Goal: Task Accomplishment & Management: Complete application form

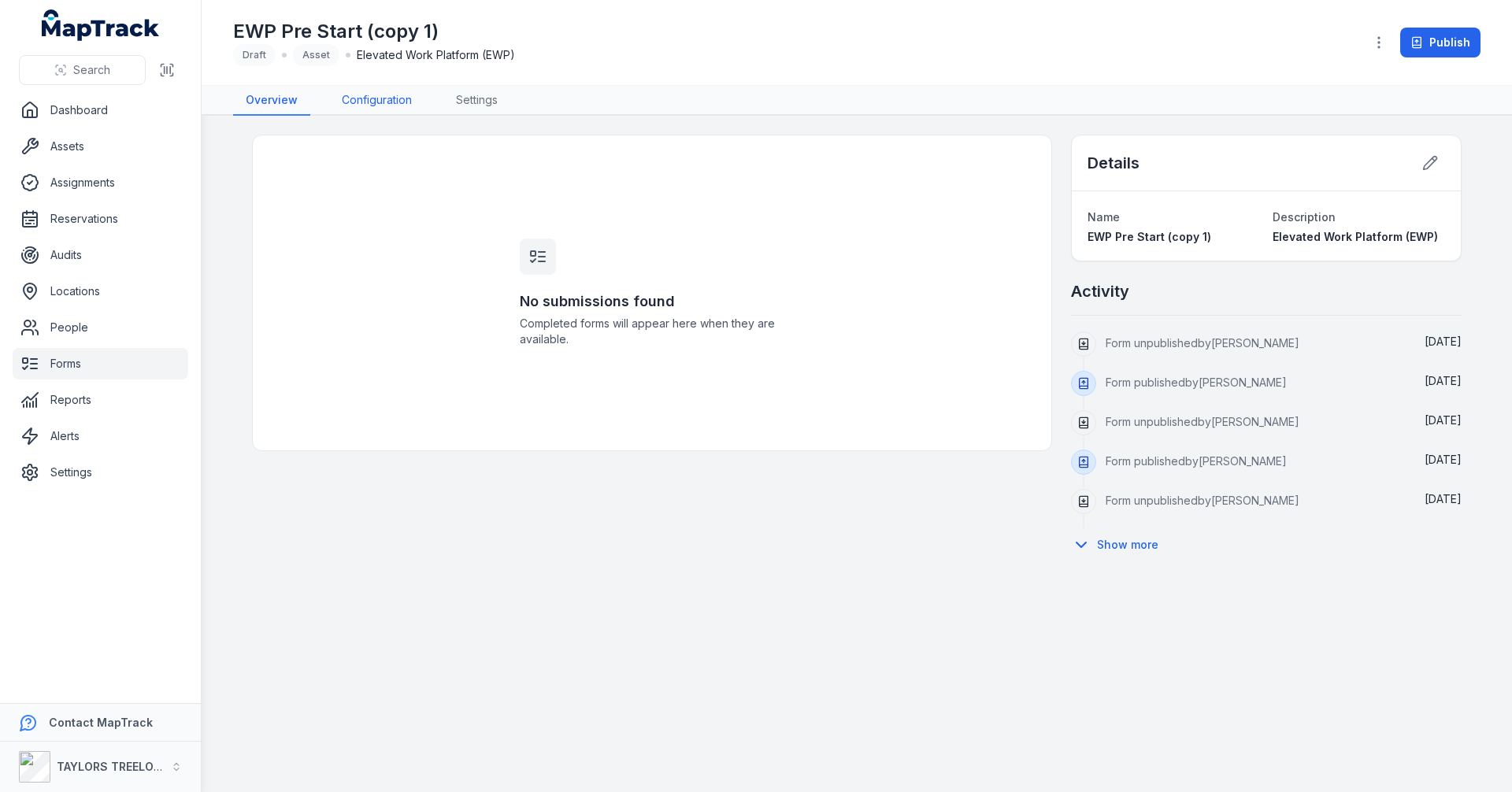
drag, startPoint x: 366, startPoint y: 100, endPoint x: 482, endPoint y: 167, distance: 134.0
click at [364, 100] on link "Configuration" at bounding box center [377, 100] width 95 height 30
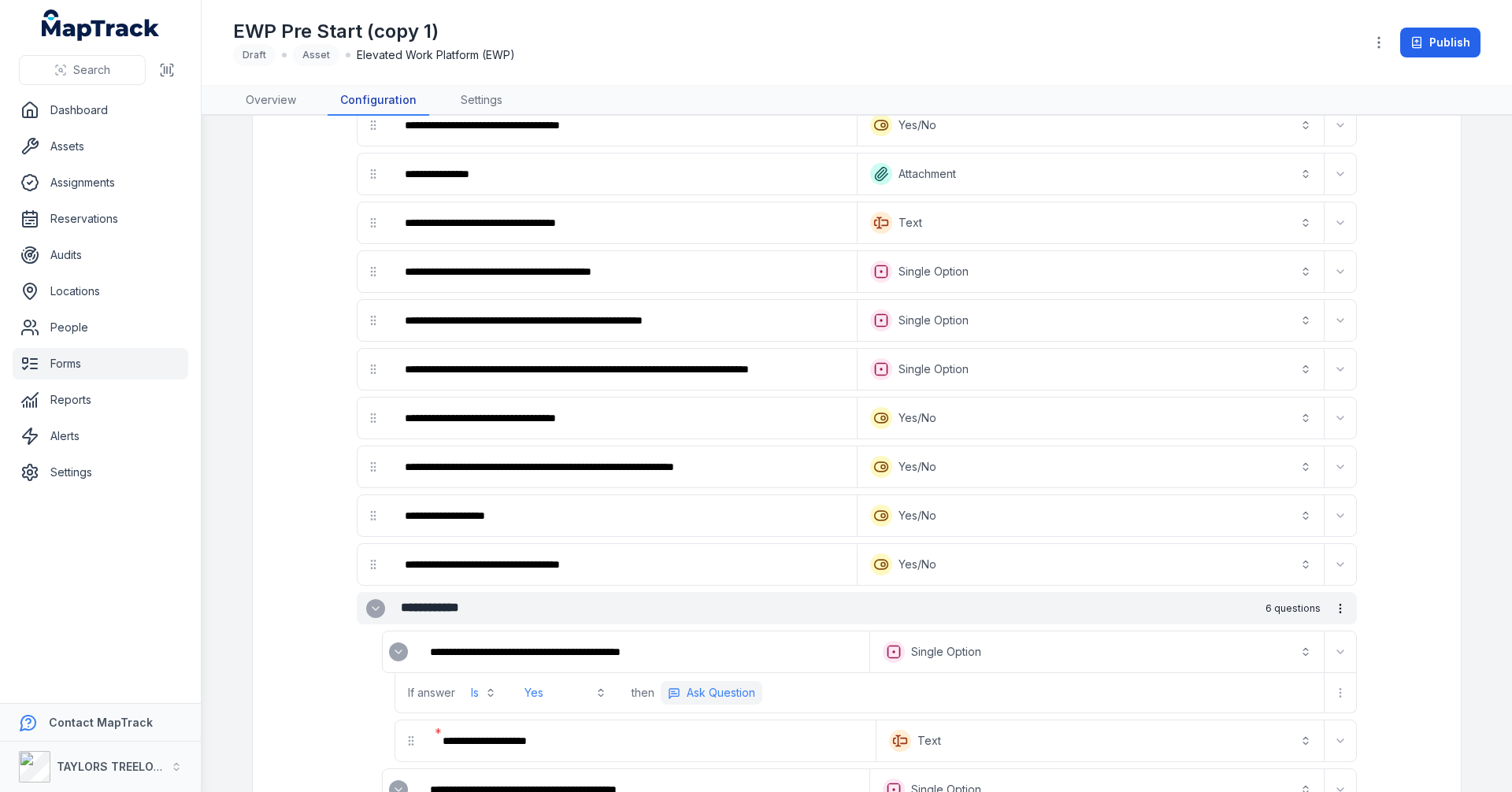
scroll to position [1180, 0]
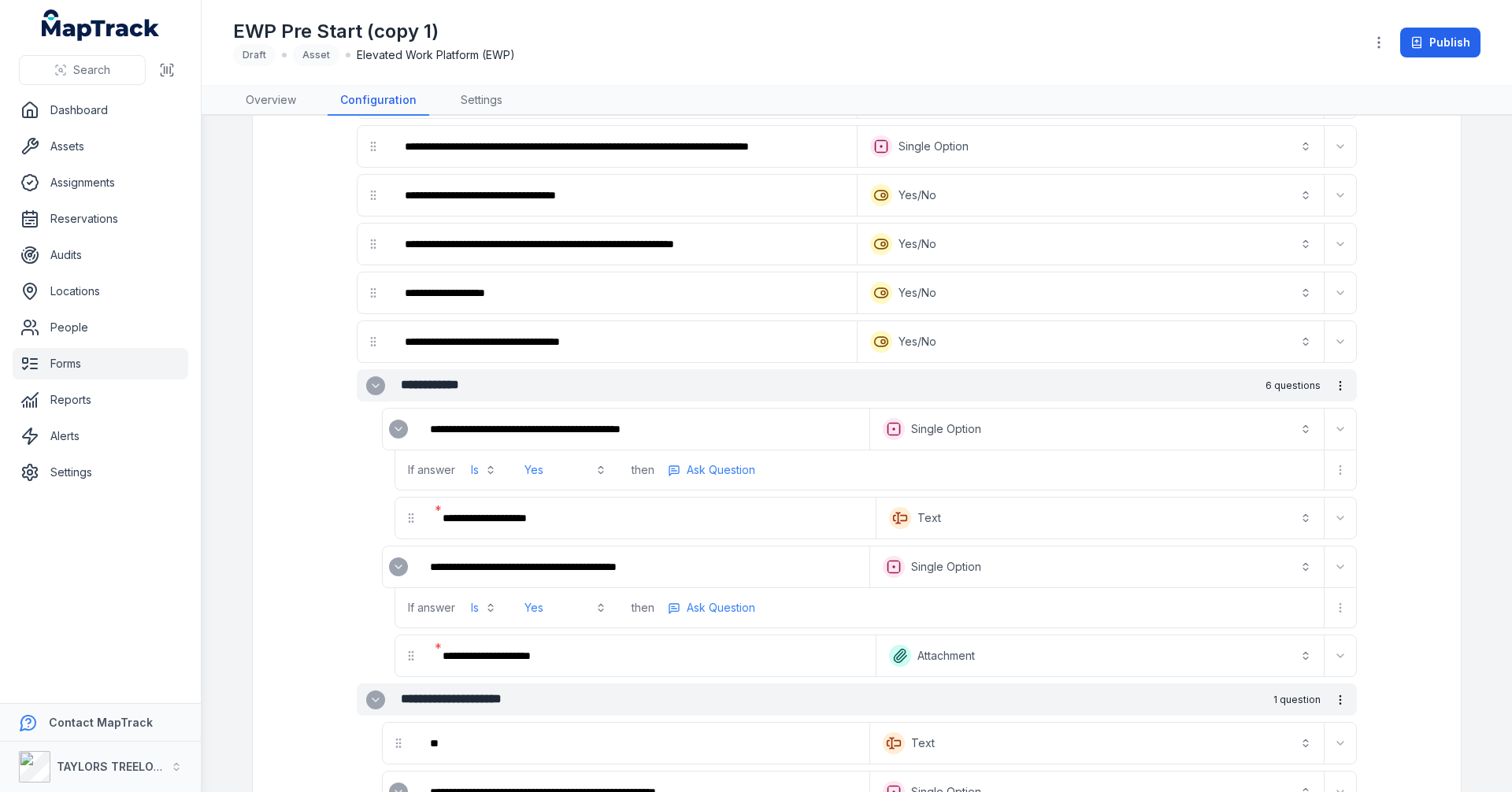
click at [393, 428] on icon "Expand" at bounding box center [398, 429] width 13 height 13
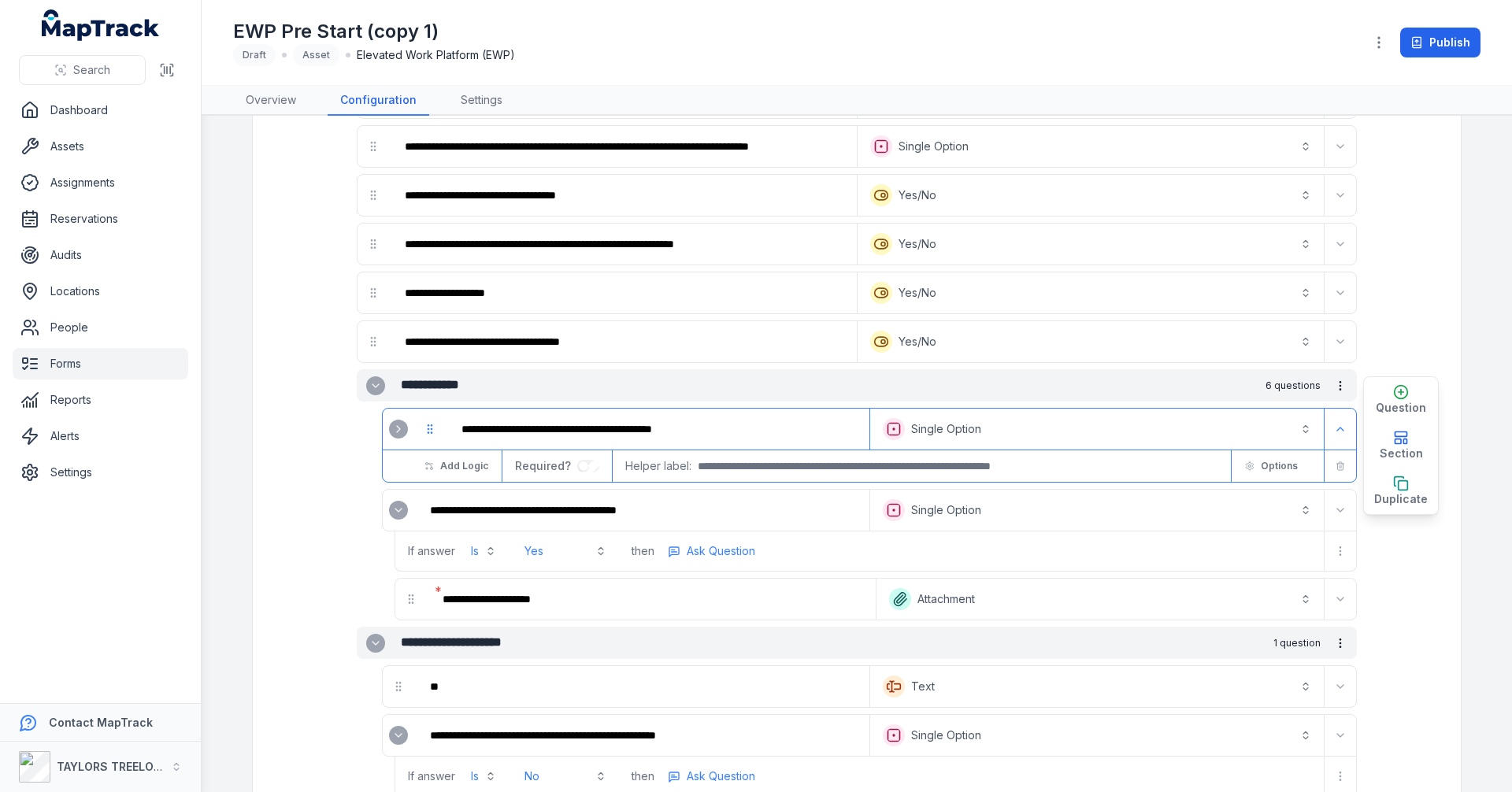
click at [395, 510] on icon "Expand" at bounding box center [398, 510] width 6 height 3
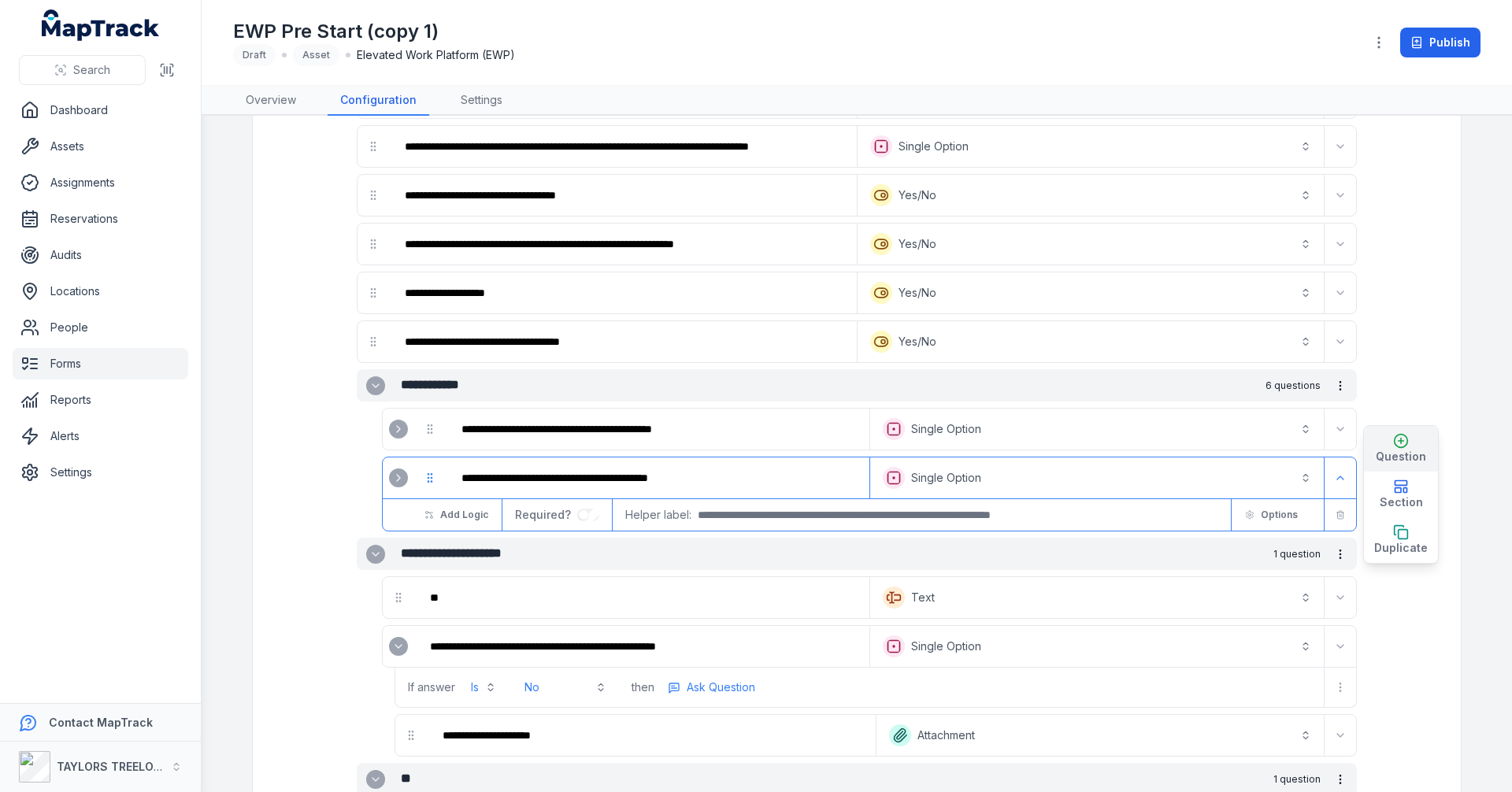
click at [1401, 452] on span "Question" at bounding box center [1401, 456] width 51 height 16
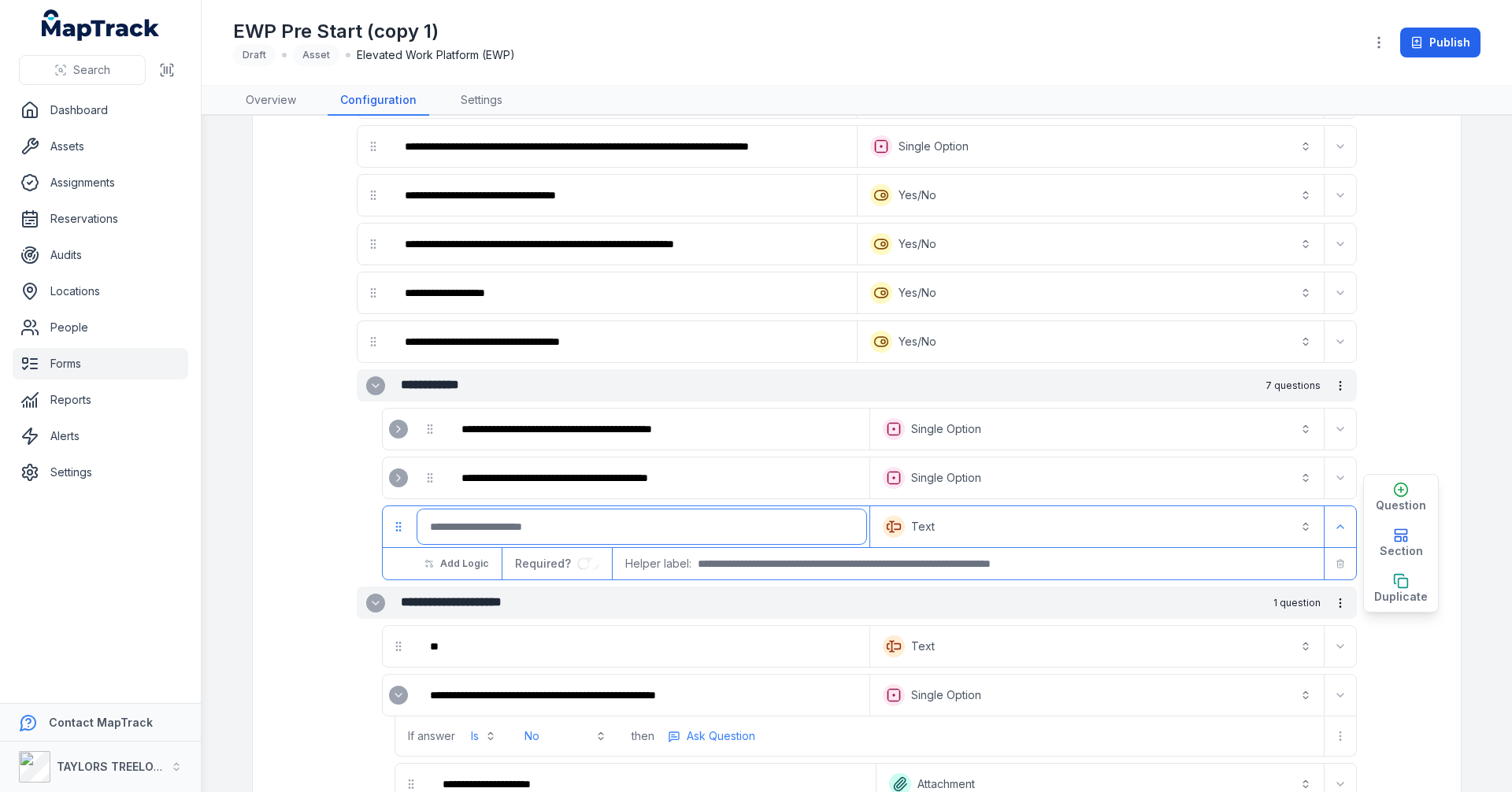
click at [715, 529] on input ":r2o4:-form-item-label" at bounding box center [641, 526] width 449 height 35
type input "**********"
drag, startPoint x: 1297, startPoint y: 529, endPoint x: 1289, endPoint y: 512, distance: 18.8
click at [1297, 529] on button "Text *******" at bounding box center [1097, 526] width 448 height 35
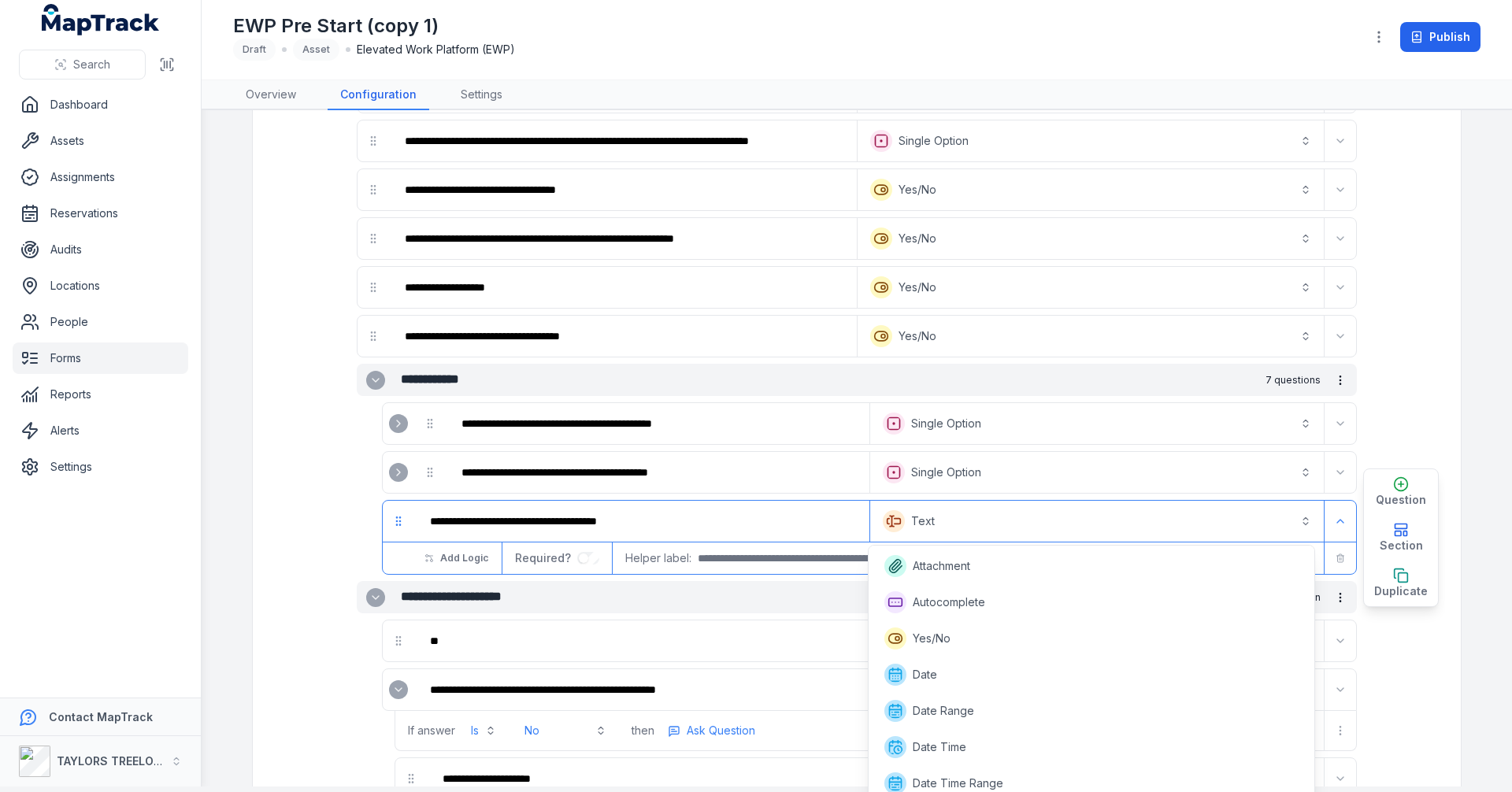
scroll to position [298, 0]
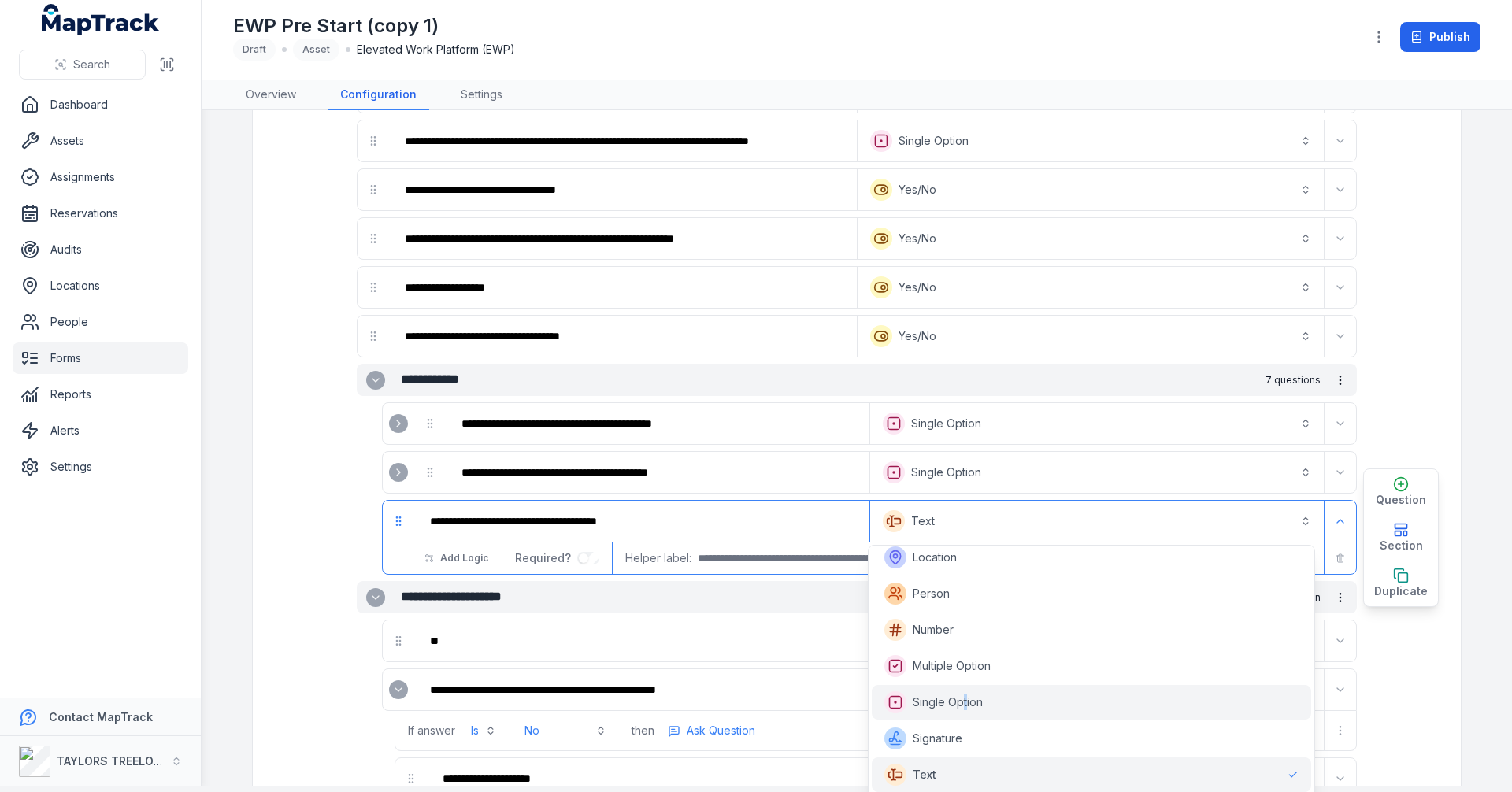
drag, startPoint x: 966, startPoint y: 696, endPoint x: 975, endPoint y: 658, distance: 39.1
click at [968, 693] on span "Single Option" at bounding box center [933, 702] width 99 height 22
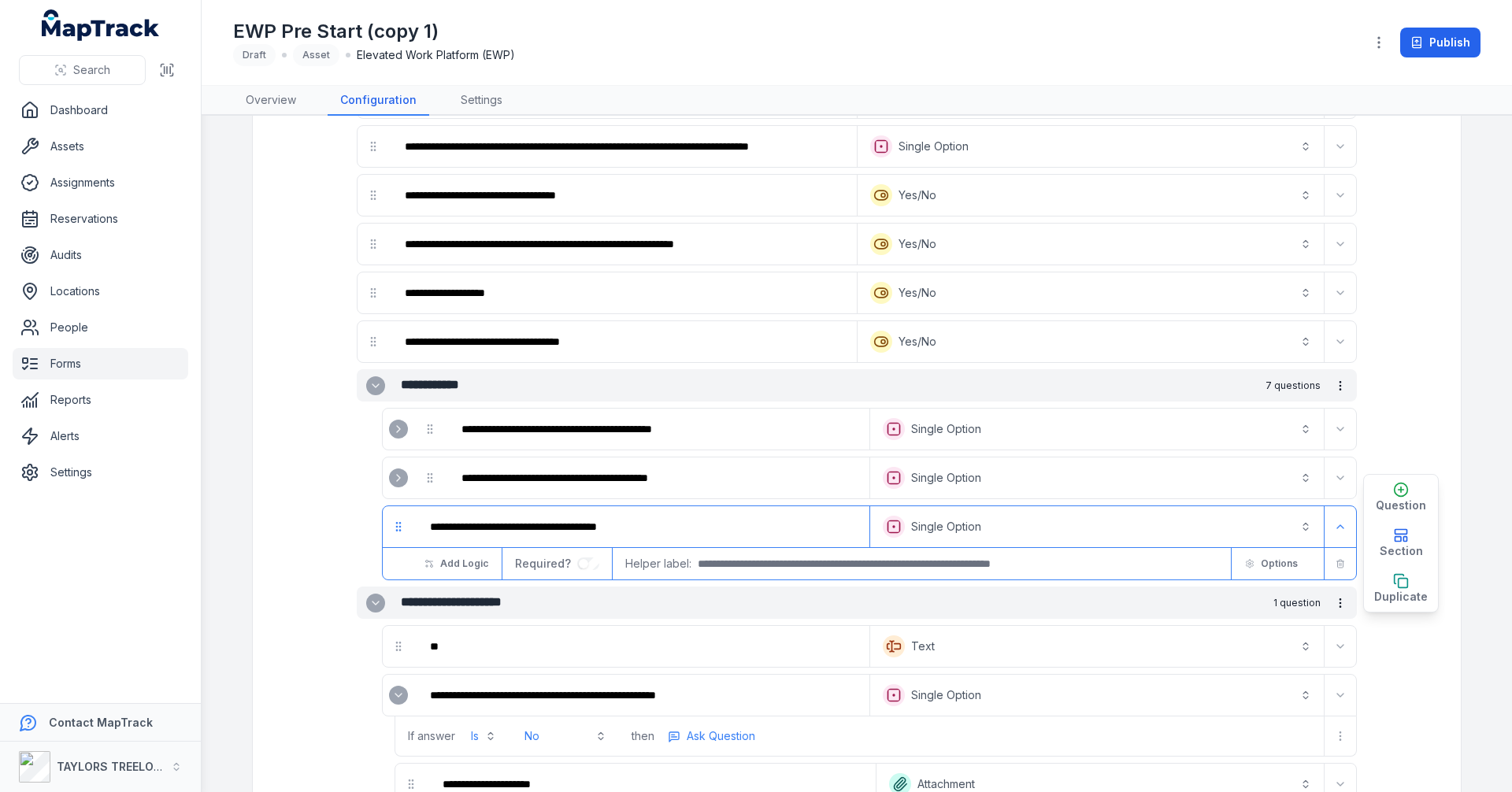
scroll to position [0, 0]
click at [1260, 561] on span "Options" at bounding box center [1279, 563] width 37 height 13
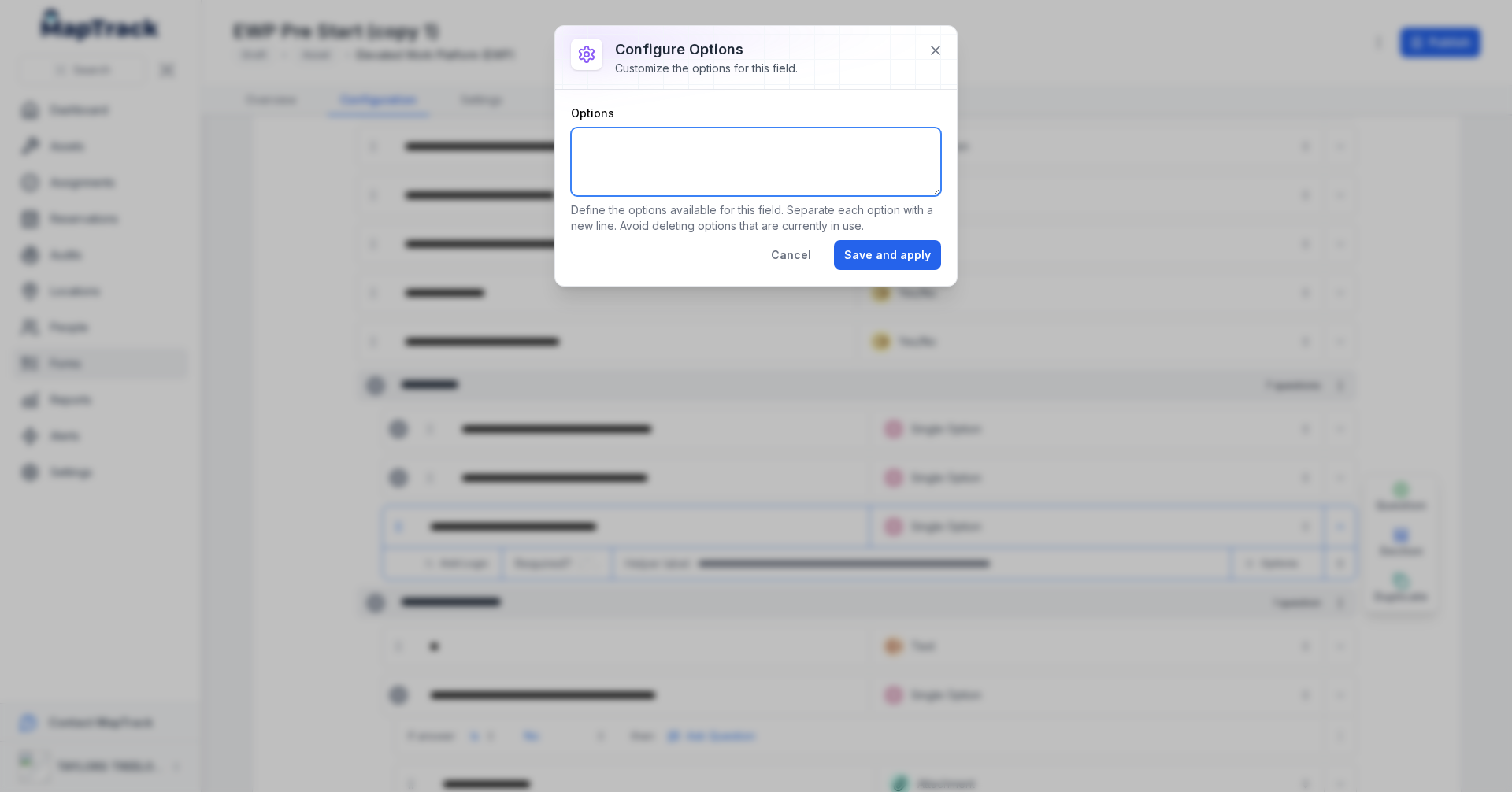
click at [737, 138] on textarea "Options" at bounding box center [756, 161] width 370 height 68
type textarea "**** **"
click at [912, 266] on button "Save and apply" at bounding box center [887, 254] width 107 height 30
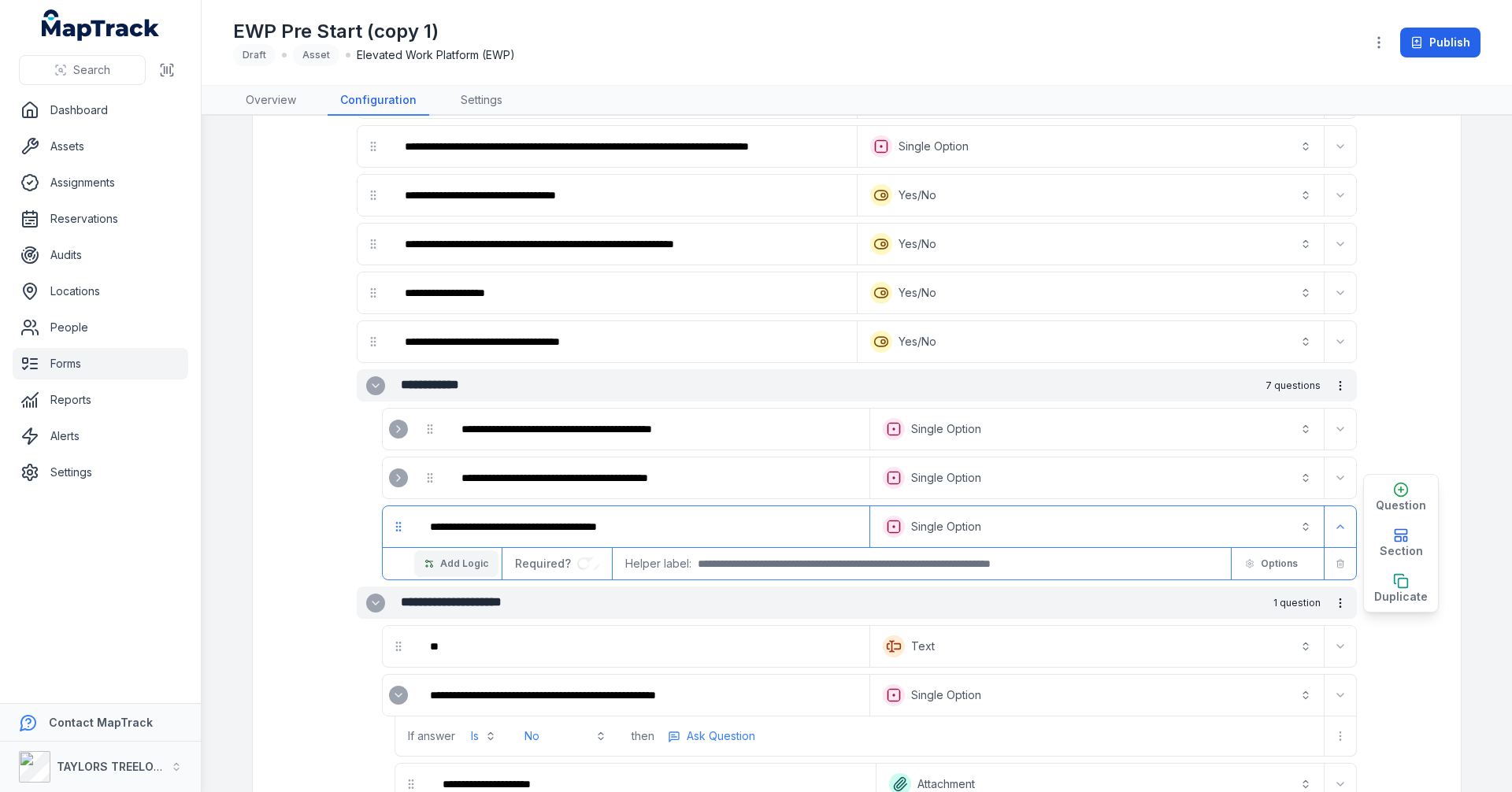
click at [461, 556] on button "Add Logic" at bounding box center [456, 564] width 84 height 27
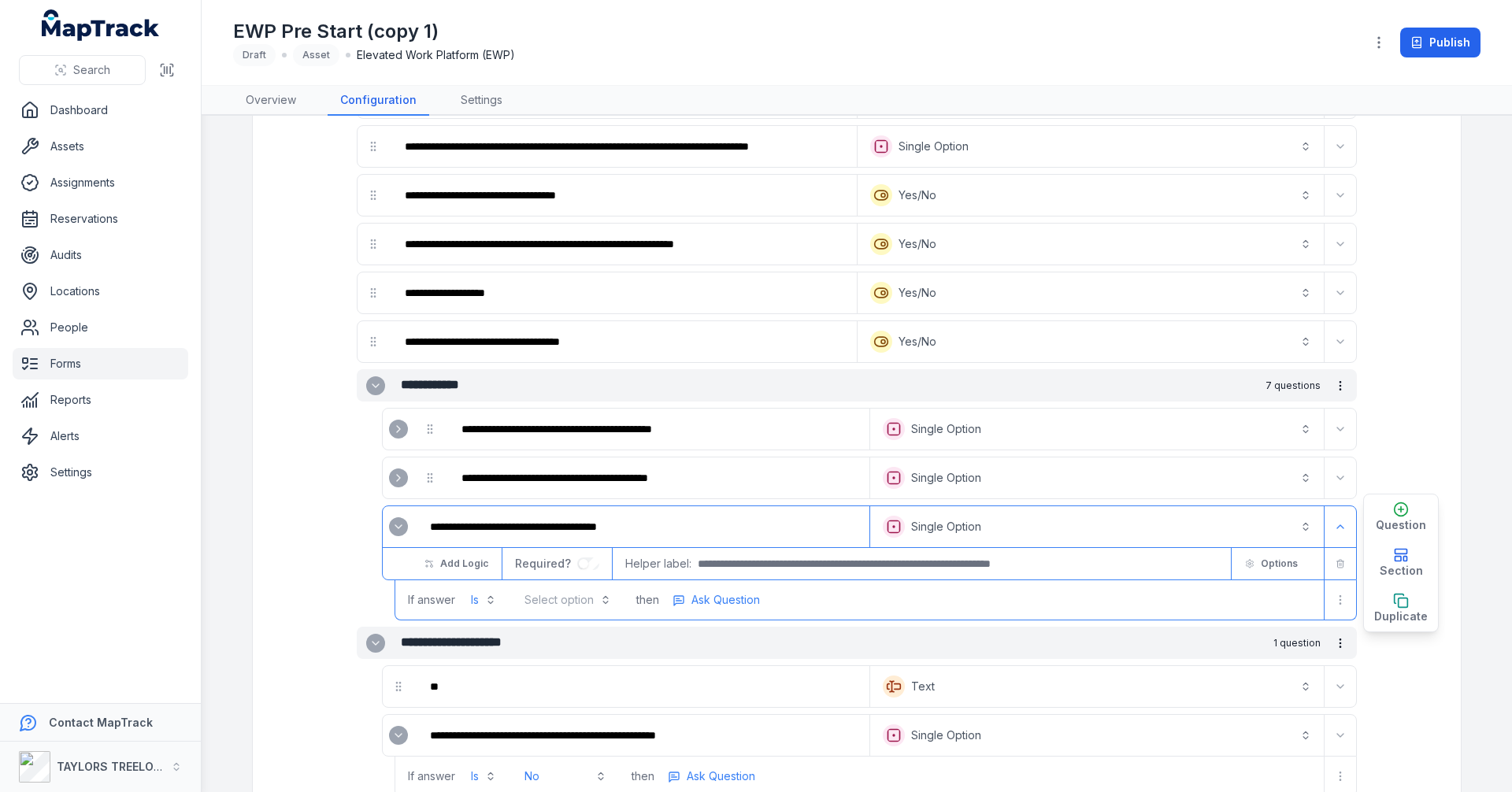
click at [599, 601] on button "Select option" at bounding box center [568, 600] width 106 height 29
click at [556, 634] on div "Yes" at bounding box center [563, 638] width 72 height 16
click at [723, 592] on span "Ask Question" at bounding box center [721, 599] width 68 height 16
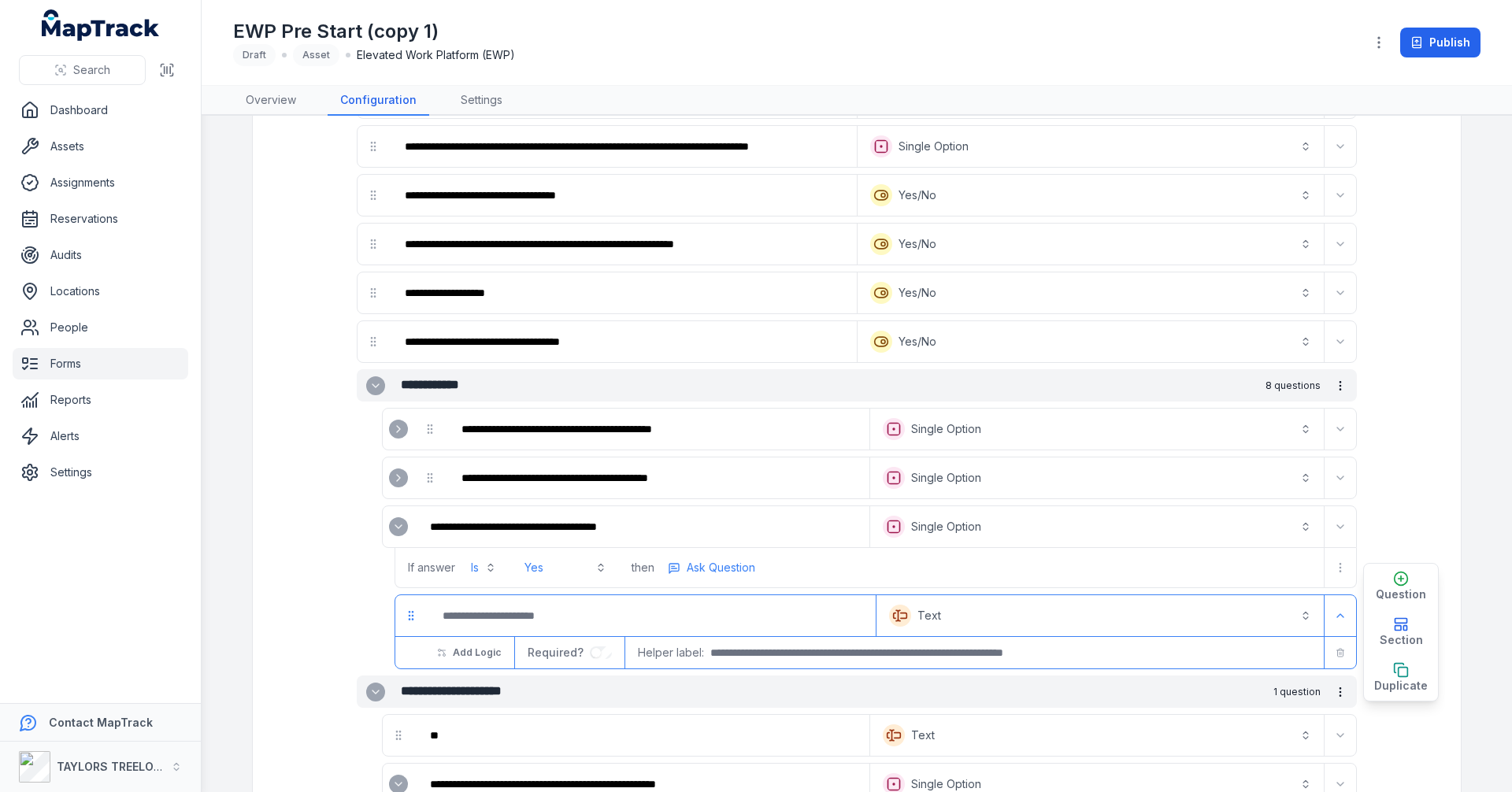
click at [1300, 613] on button "Text *******" at bounding box center [1100, 615] width 441 height 35
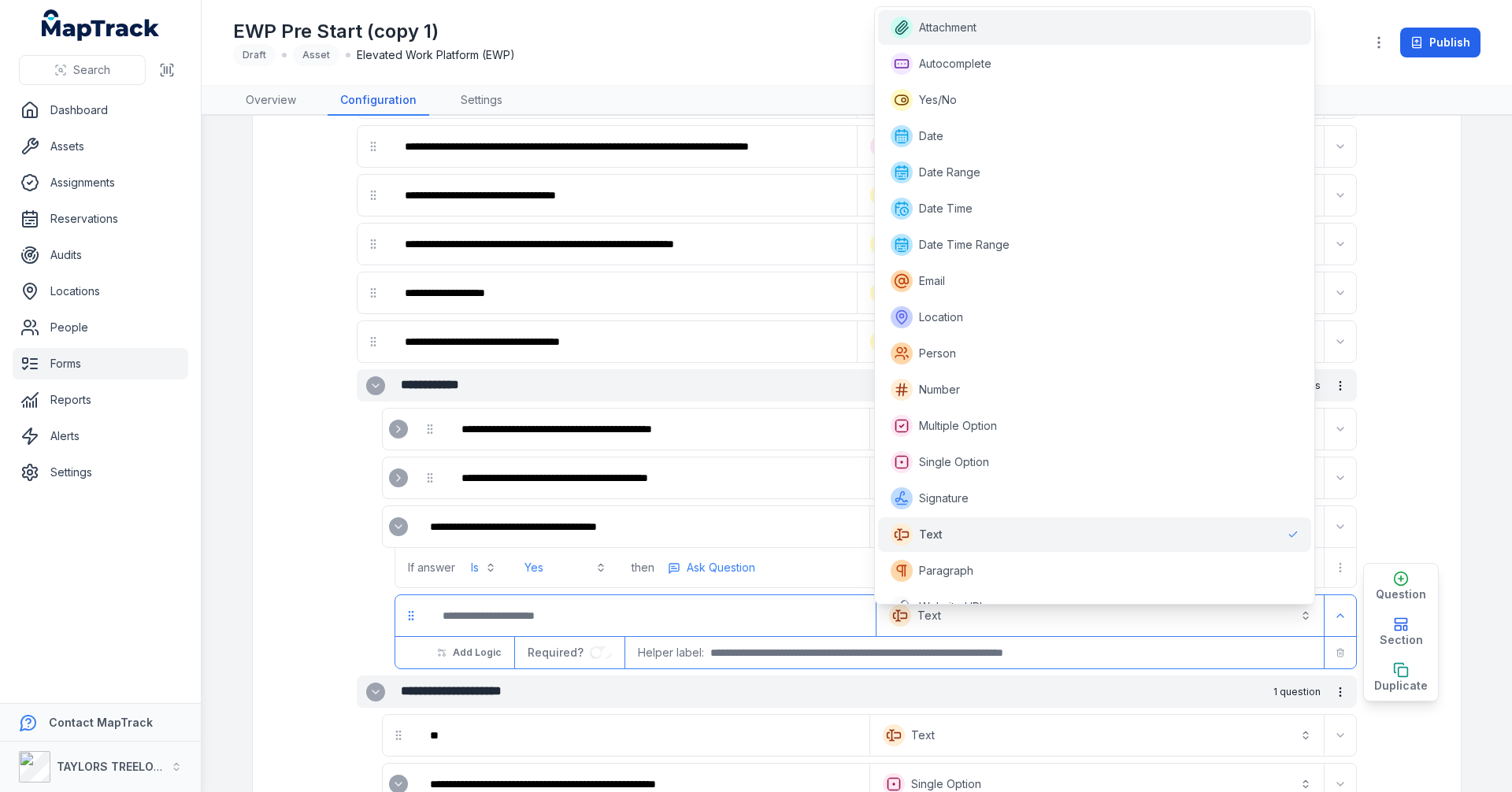
click at [962, 21] on span "Attachment" at bounding box center [948, 27] width 57 height 16
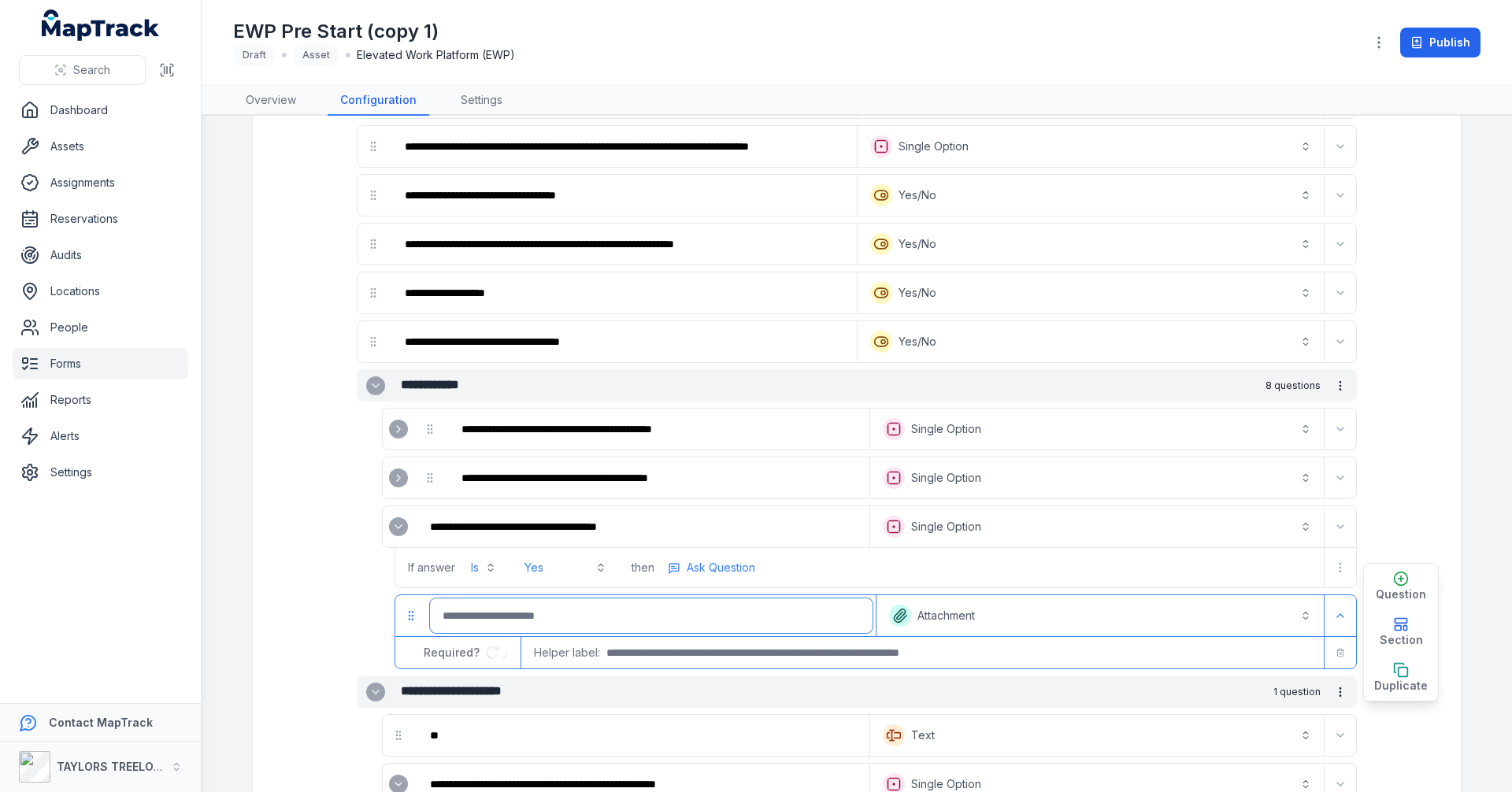
click at [659, 620] on input ":r2pe:-form-item-label" at bounding box center [651, 615] width 443 height 35
type input "**********"
click at [878, 650] on input "text" at bounding box center [951, 652] width 689 height 16
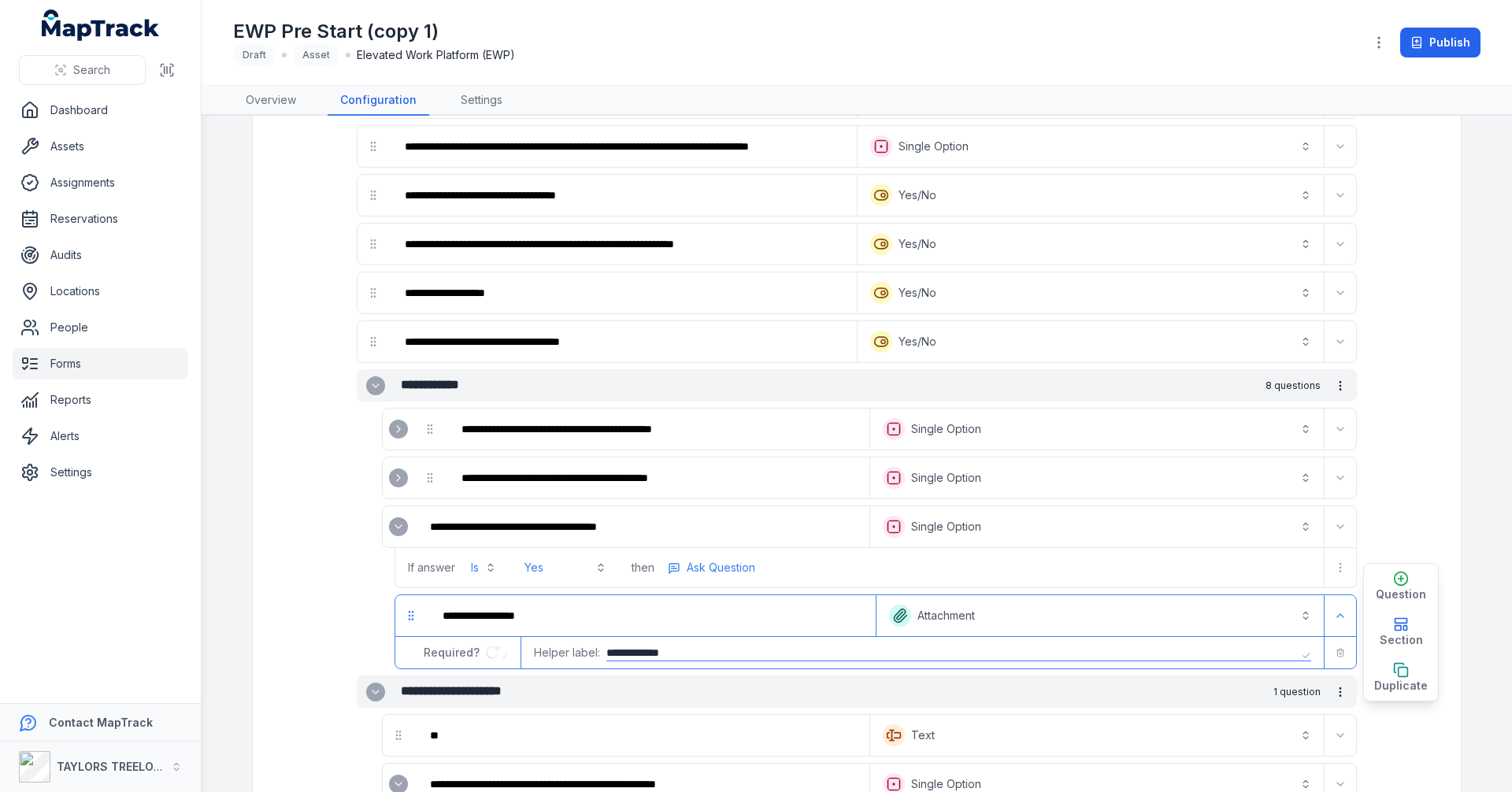
type input "**********"
click at [392, 532] on icon "Expand" at bounding box center [398, 526] width 13 height 13
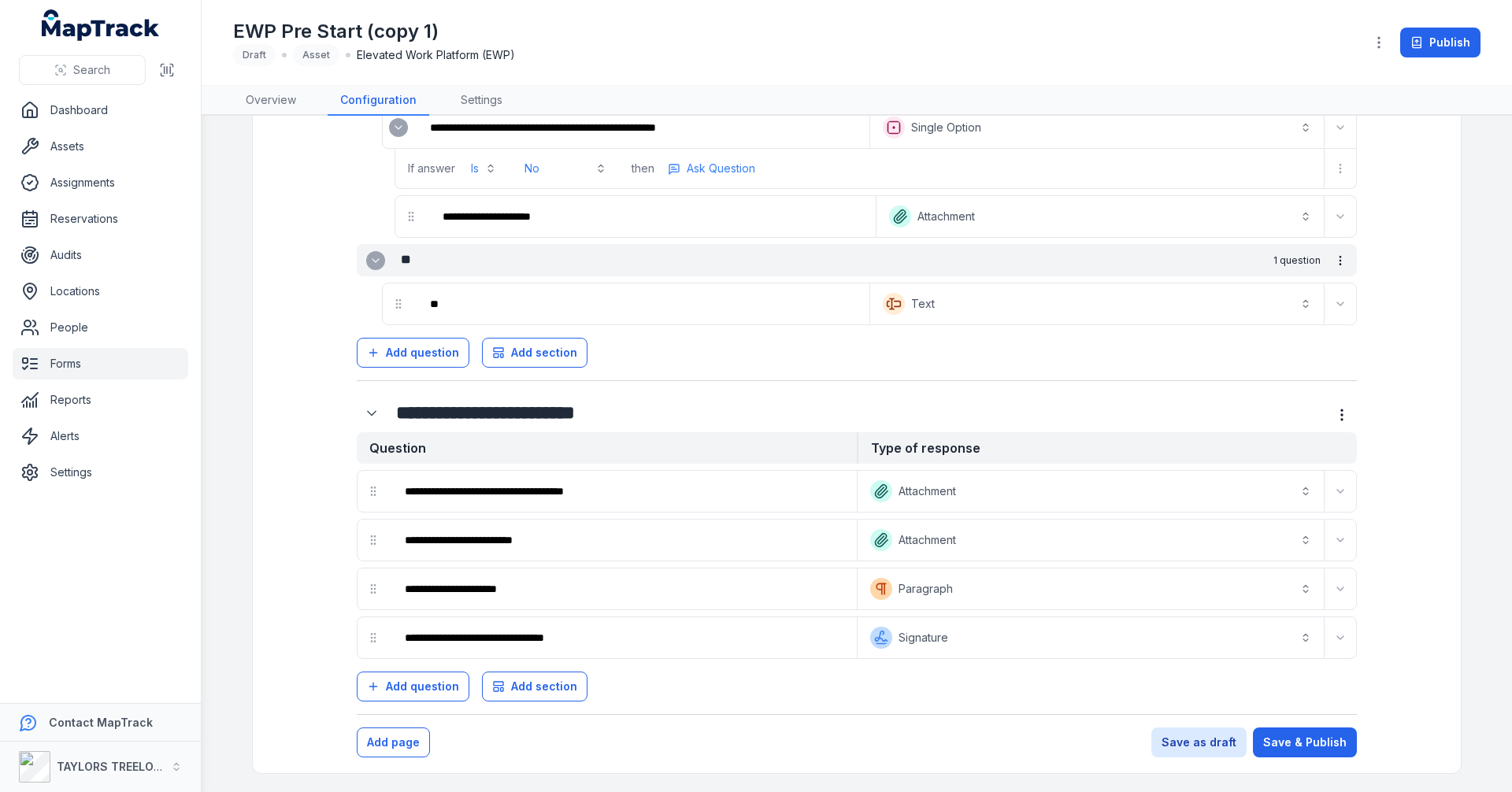
scroll to position [1749, 0]
click at [1184, 749] on button "Save as draft" at bounding box center [1199, 740] width 95 height 30
